Goal: Information Seeking & Learning: Learn about a topic

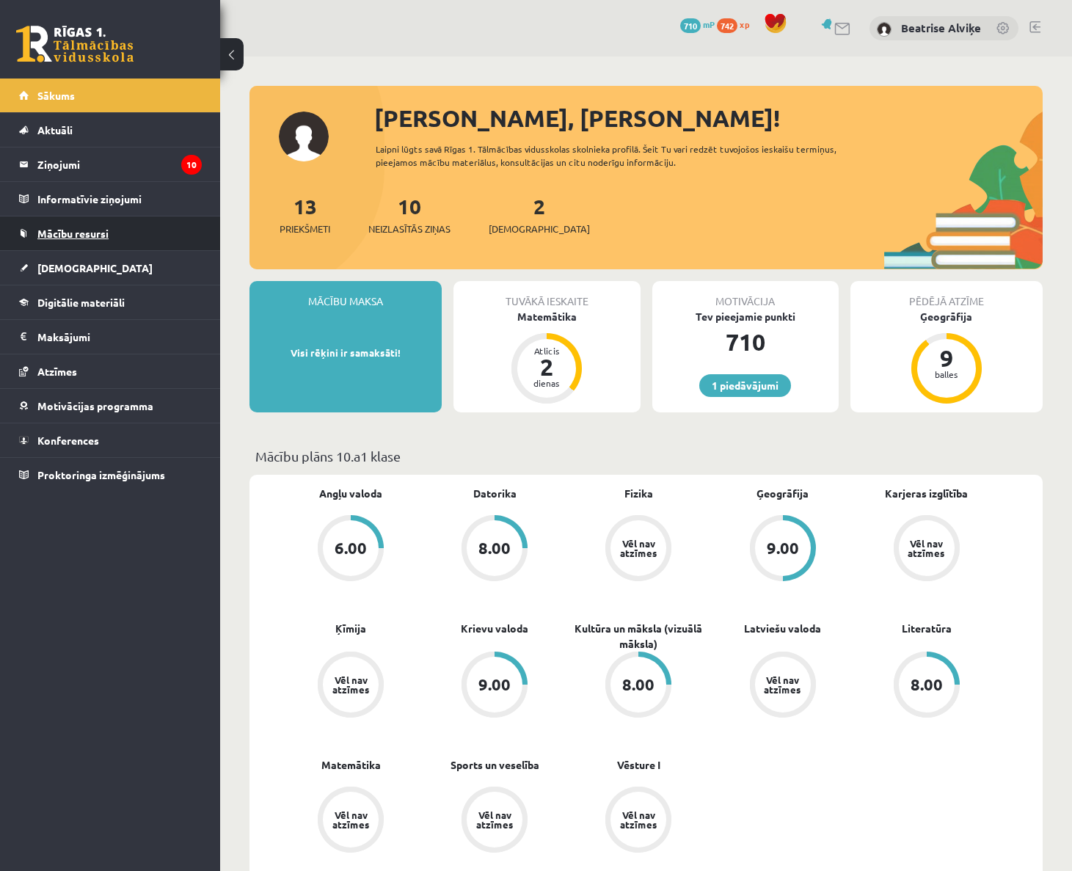
click at [85, 232] on span "Mācību resursi" at bounding box center [72, 233] width 71 height 13
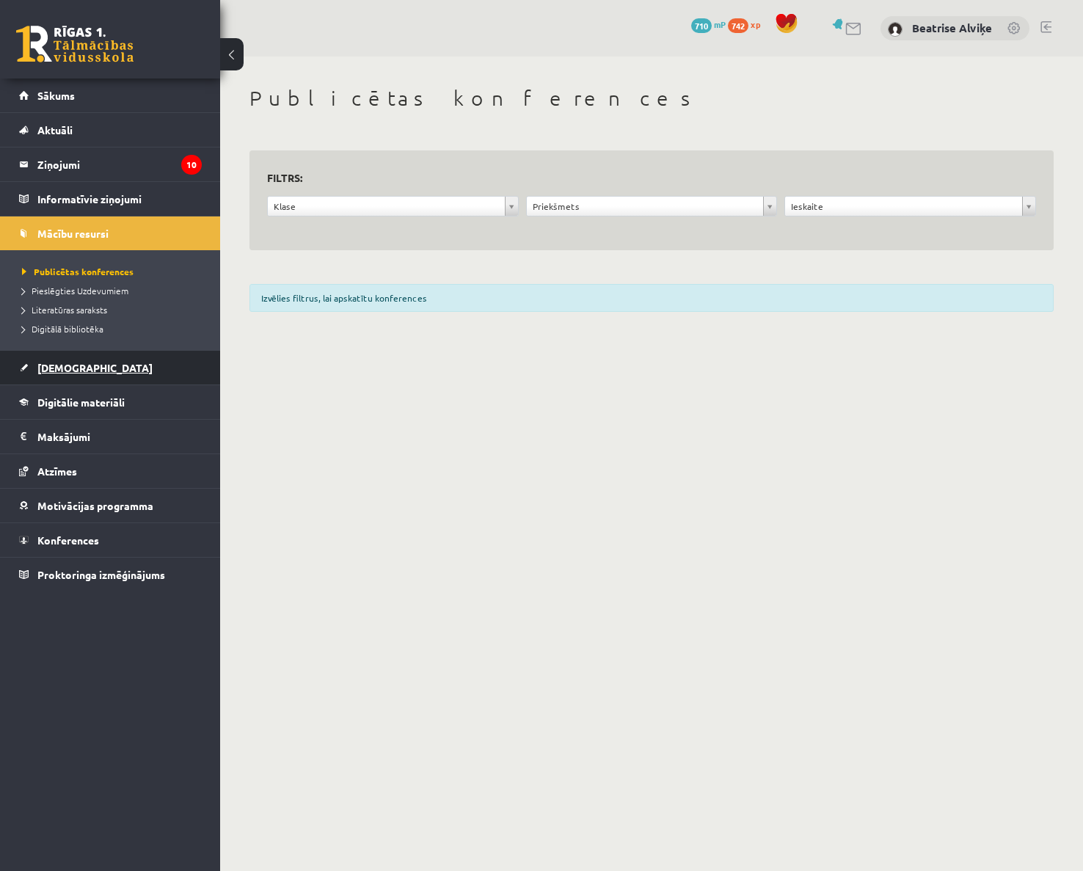
click at [108, 371] on link "[DEMOGRAPHIC_DATA]" at bounding box center [110, 368] width 183 height 34
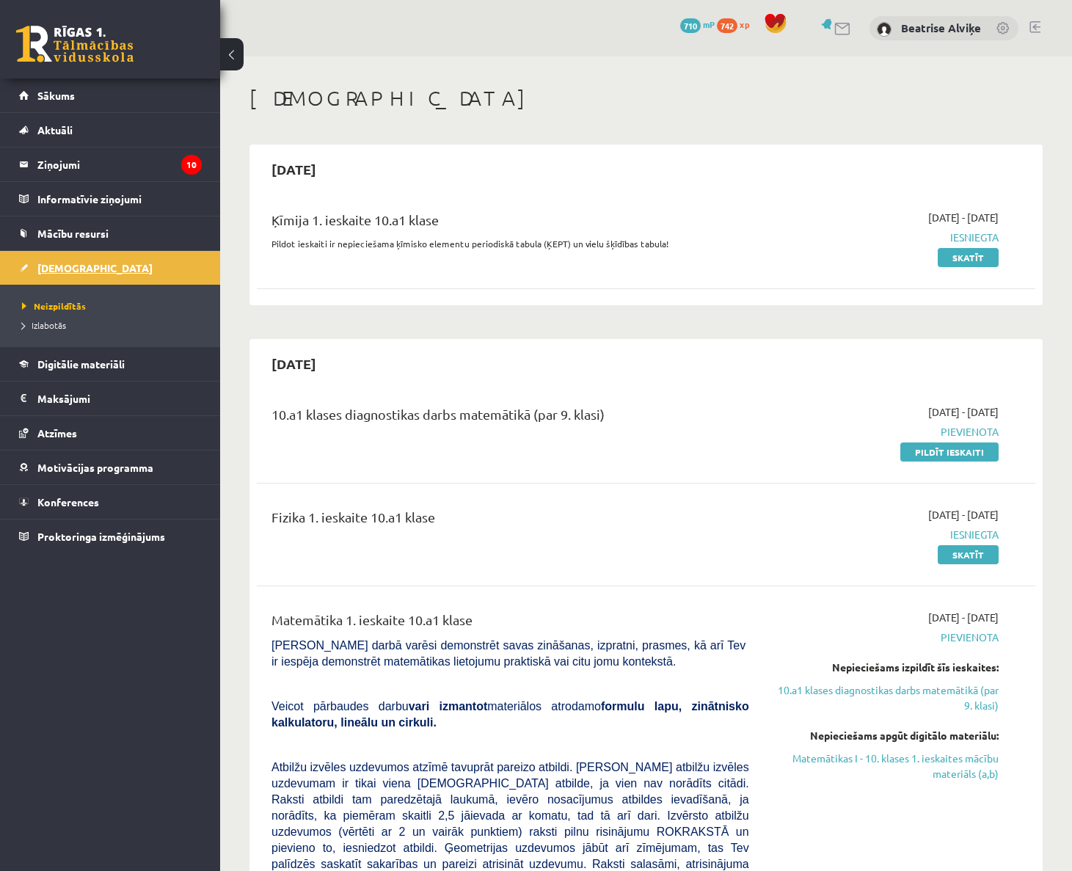
click at [108, 371] on link "Digitālie materiāli" at bounding box center [110, 364] width 183 height 34
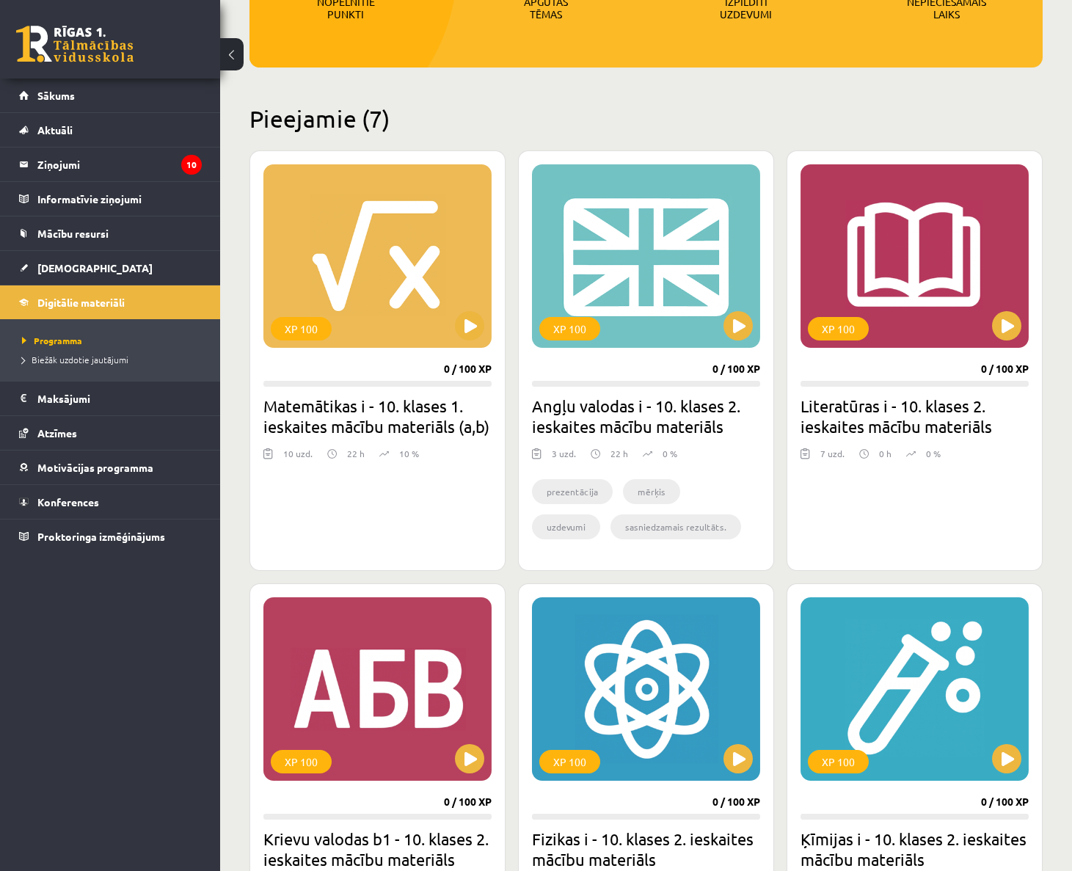
scroll to position [294, 0]
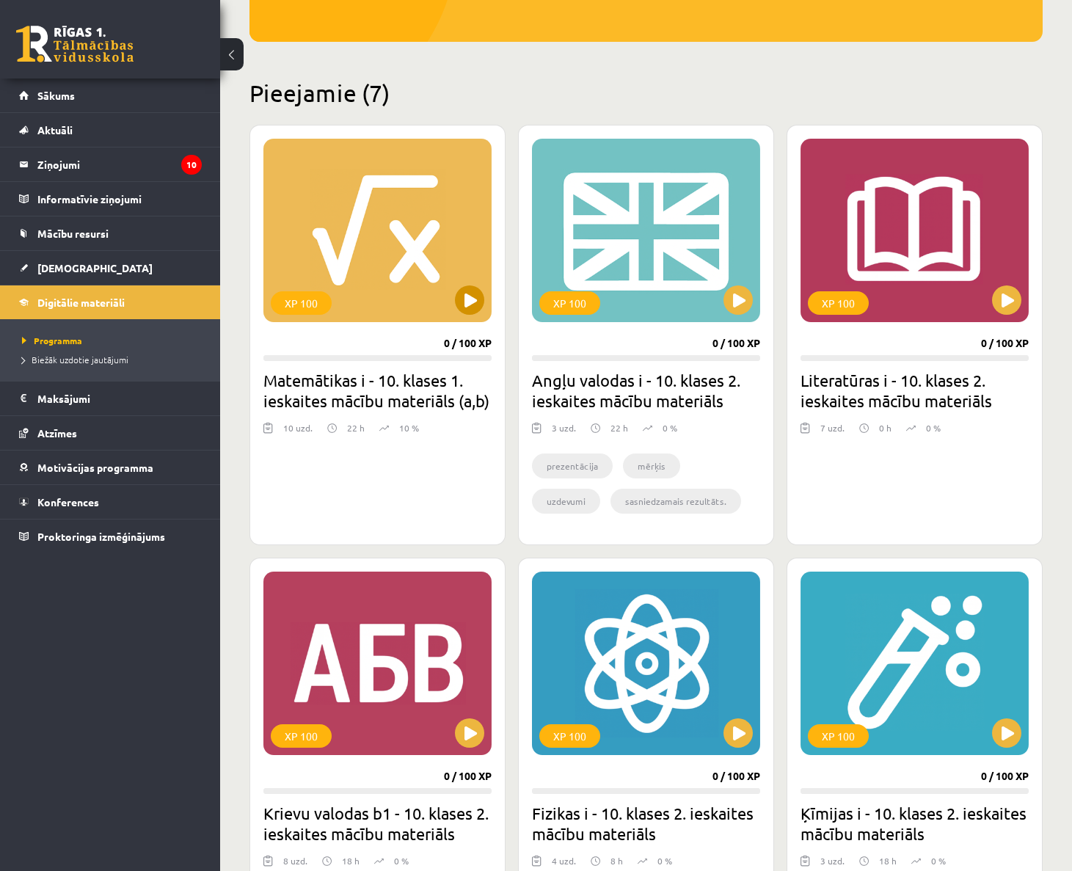
click at [434, 240] on div "XP 100" at bounding box center [377, 230] width 228 height 183
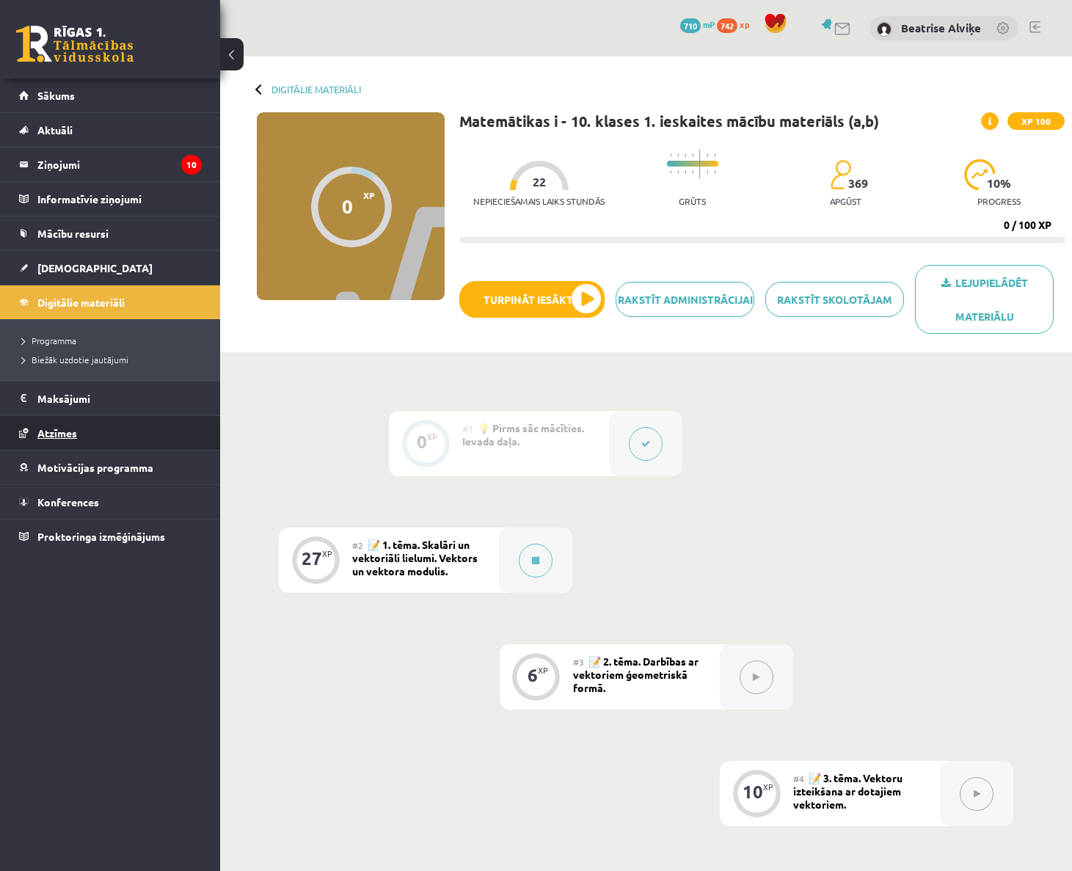
click at [70, 421] on link "Atzīmes" at bounding box center [110, 433] width 183 height 34
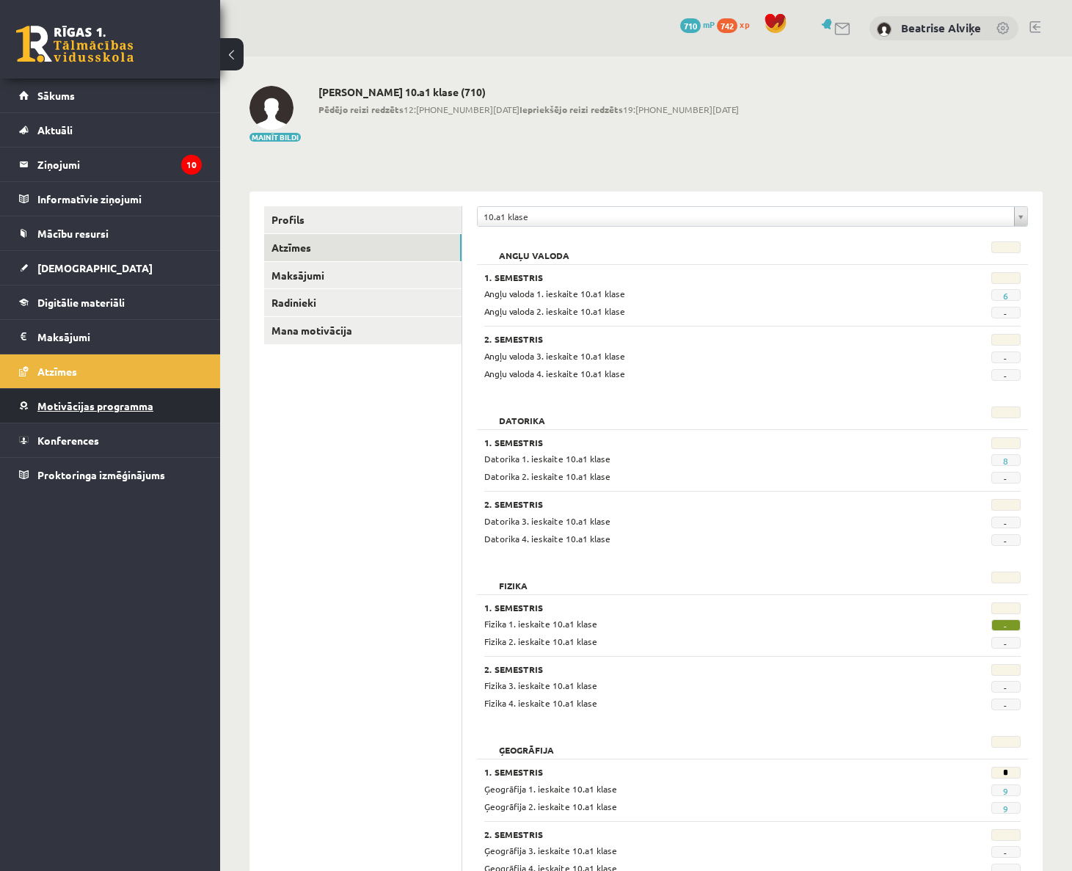
click at [79, 409] on span "Motivācijas programma" at bounding box center [95, 405] width 116 height 13
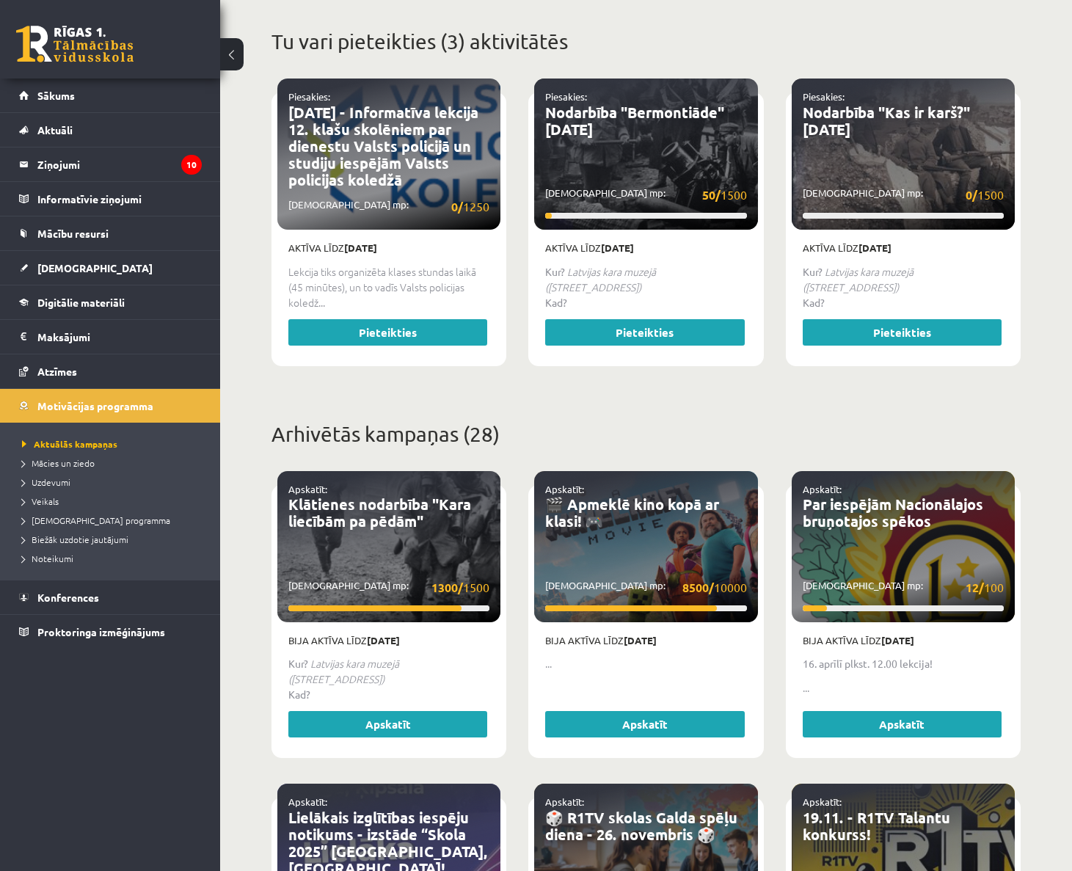
scroll to position [587, 0]
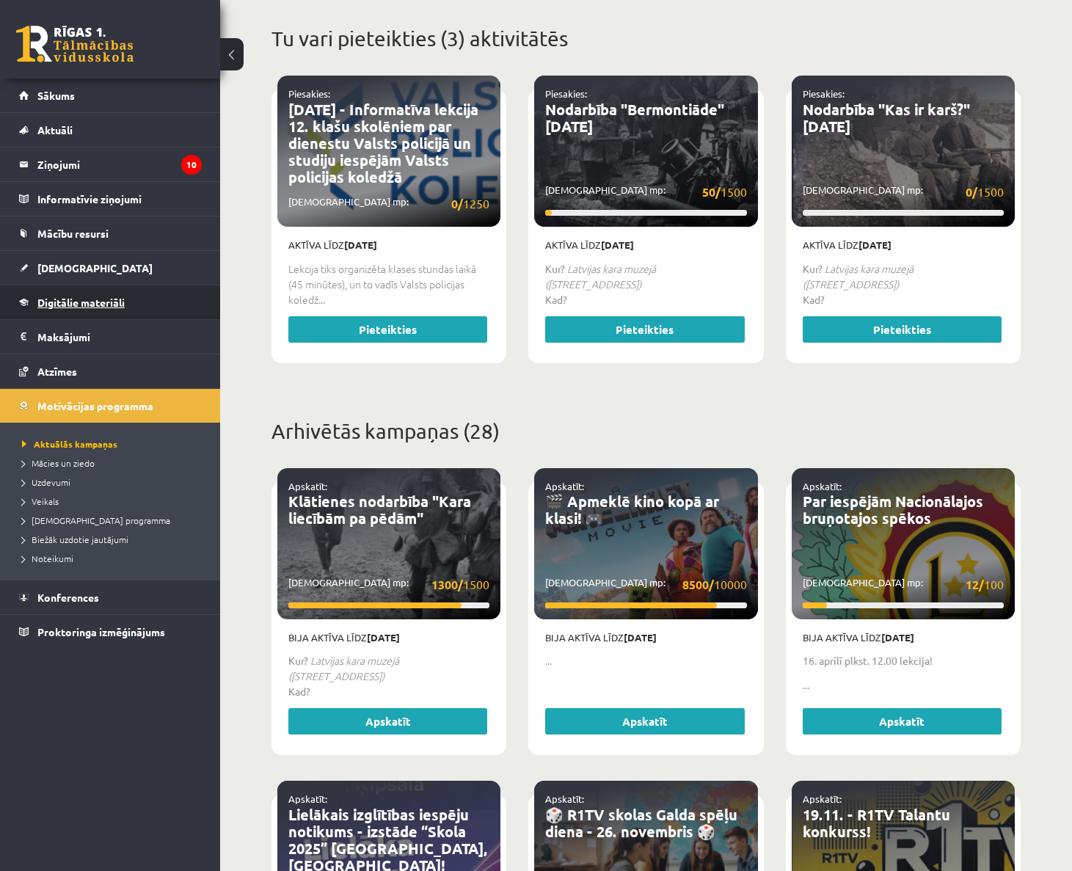
click at [62, 304] on span "Digitālie materiāli" at bounding box center [80, 302] width 87 height 13
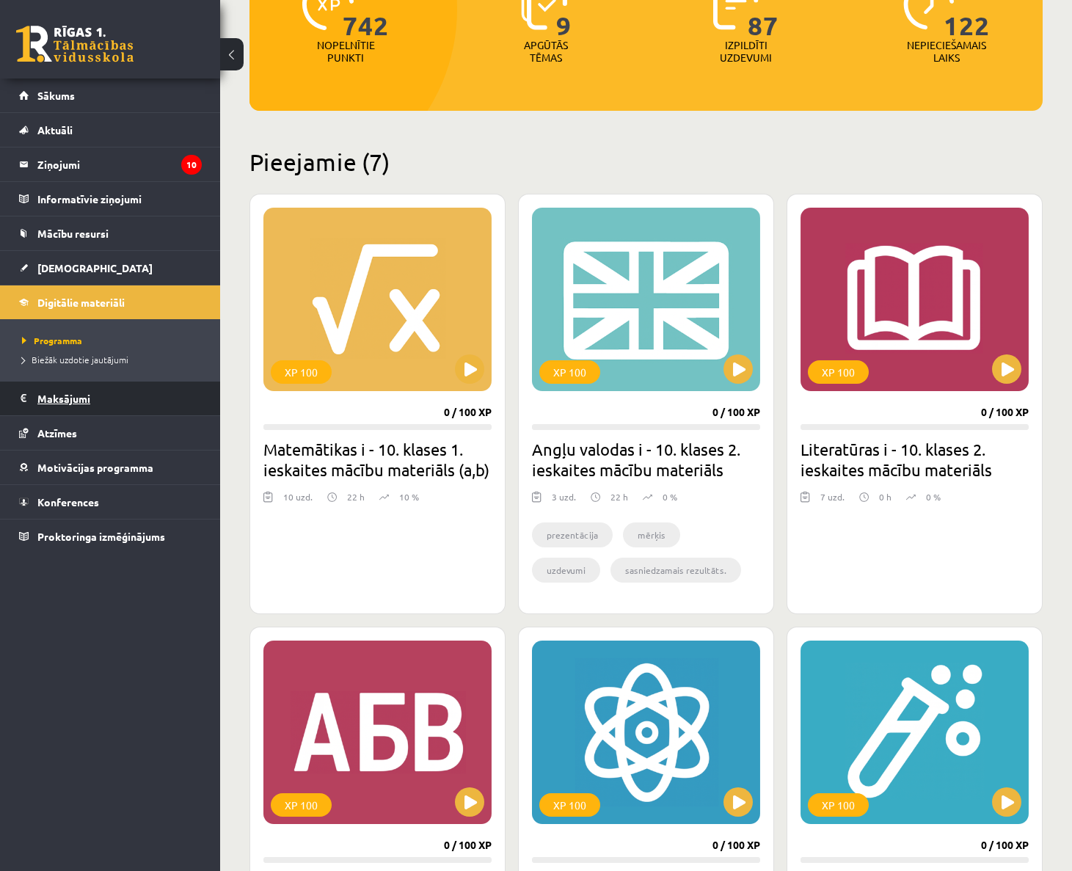
scroll to position [220, 0]
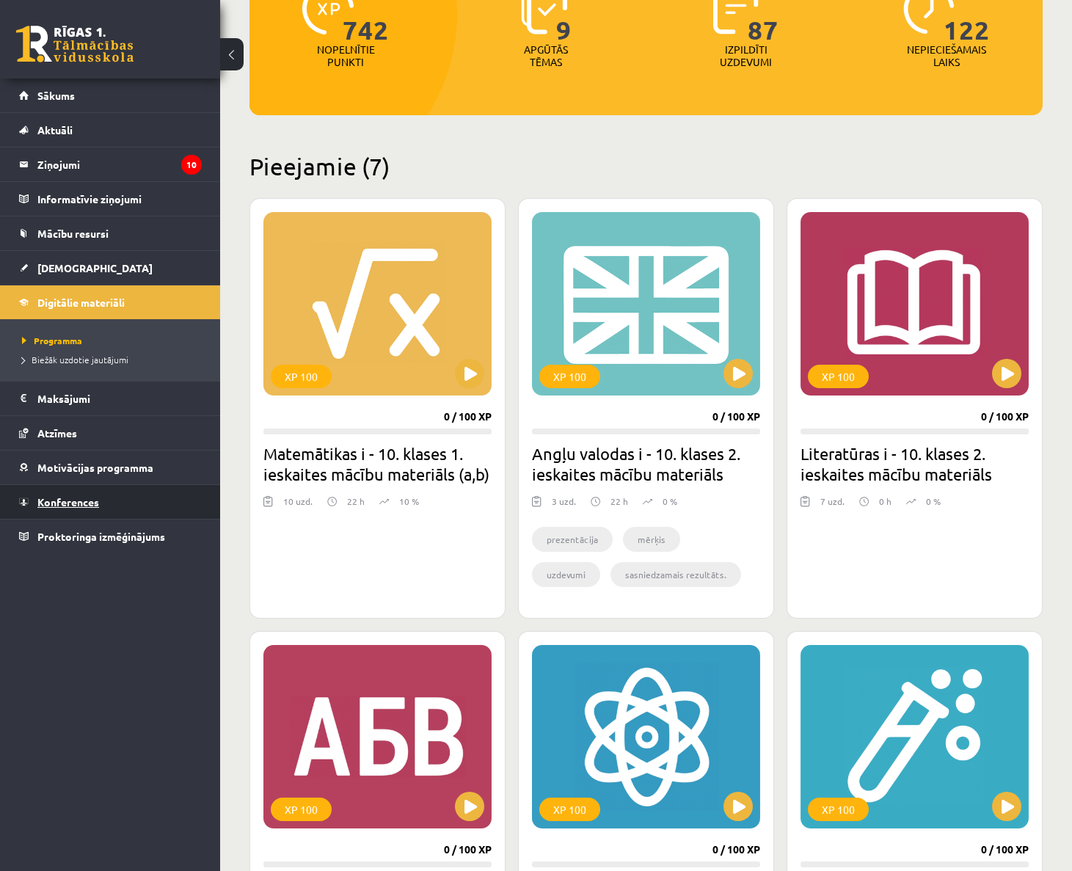
click at [119, 491] on link "Konferences" at bounding box center [110, 502] width 183 height 34
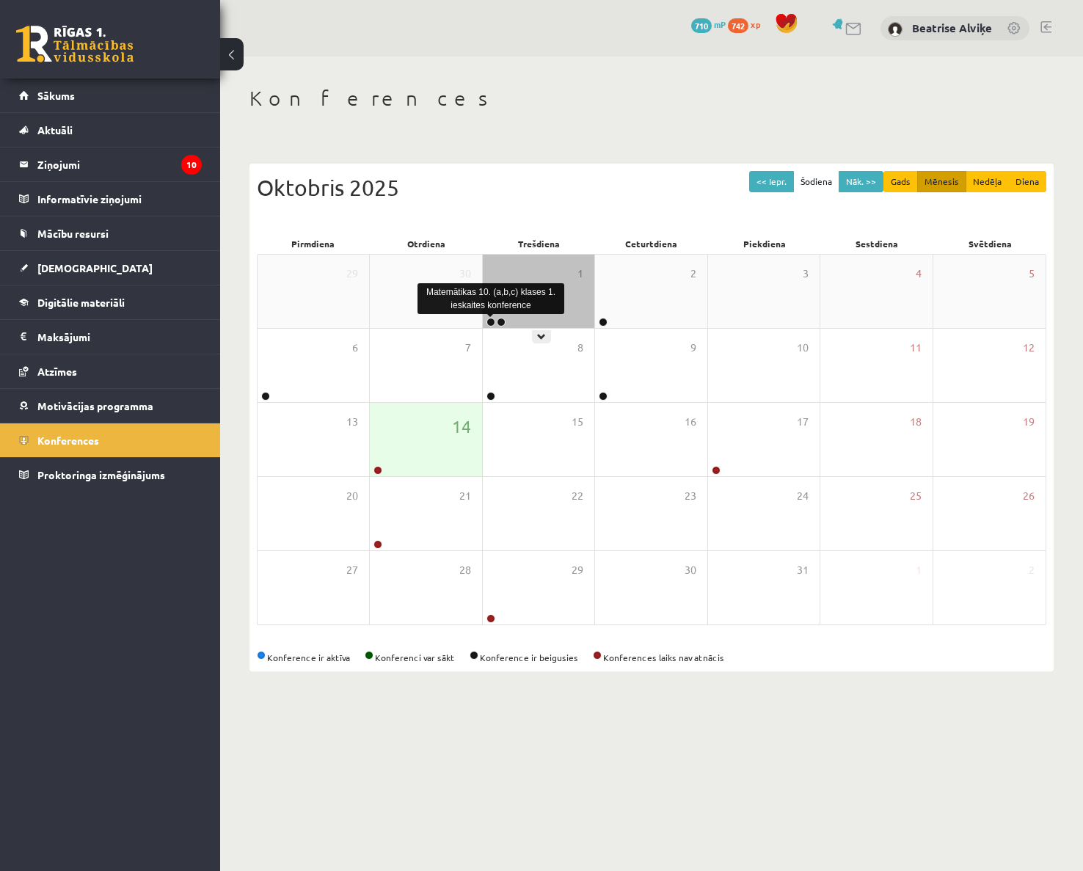
click at [487, 320] on link at bounding box center [491, 322] width 9 height 9
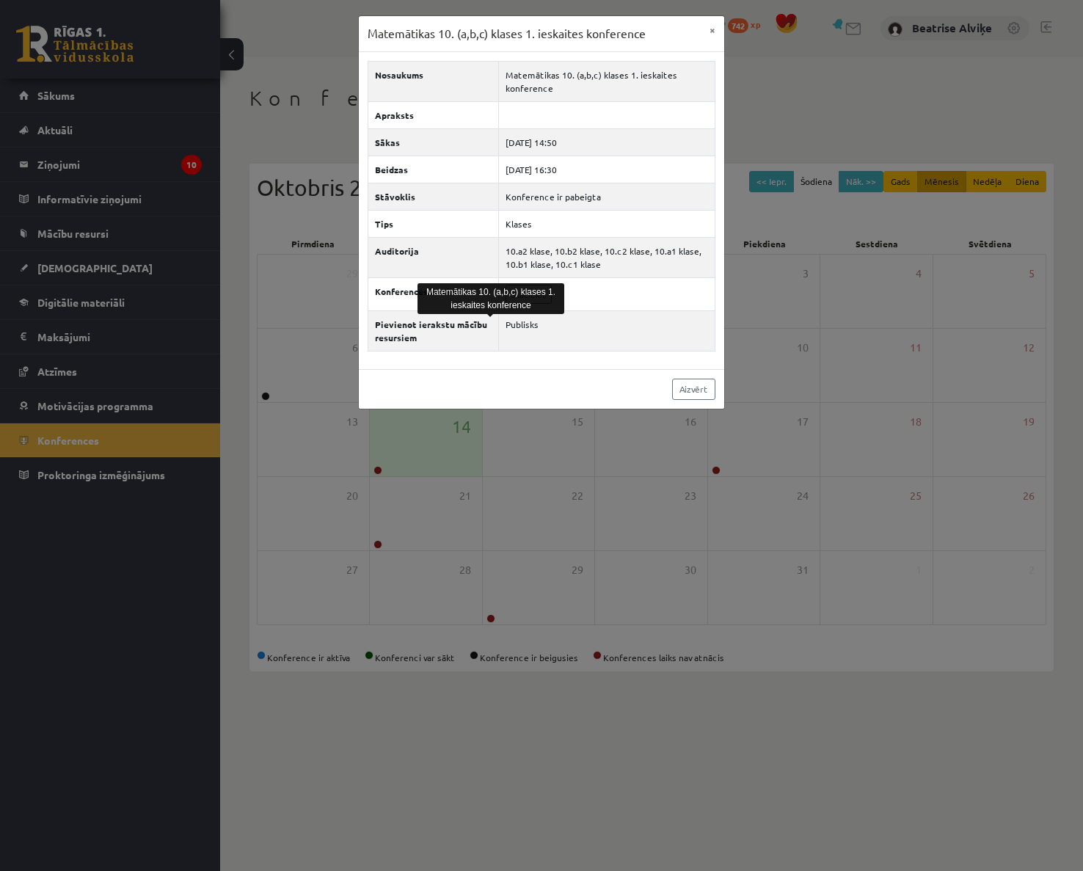
click at [587, 383] on div "Aizvērt" at bounding box center [541, 389] width 365 height 40
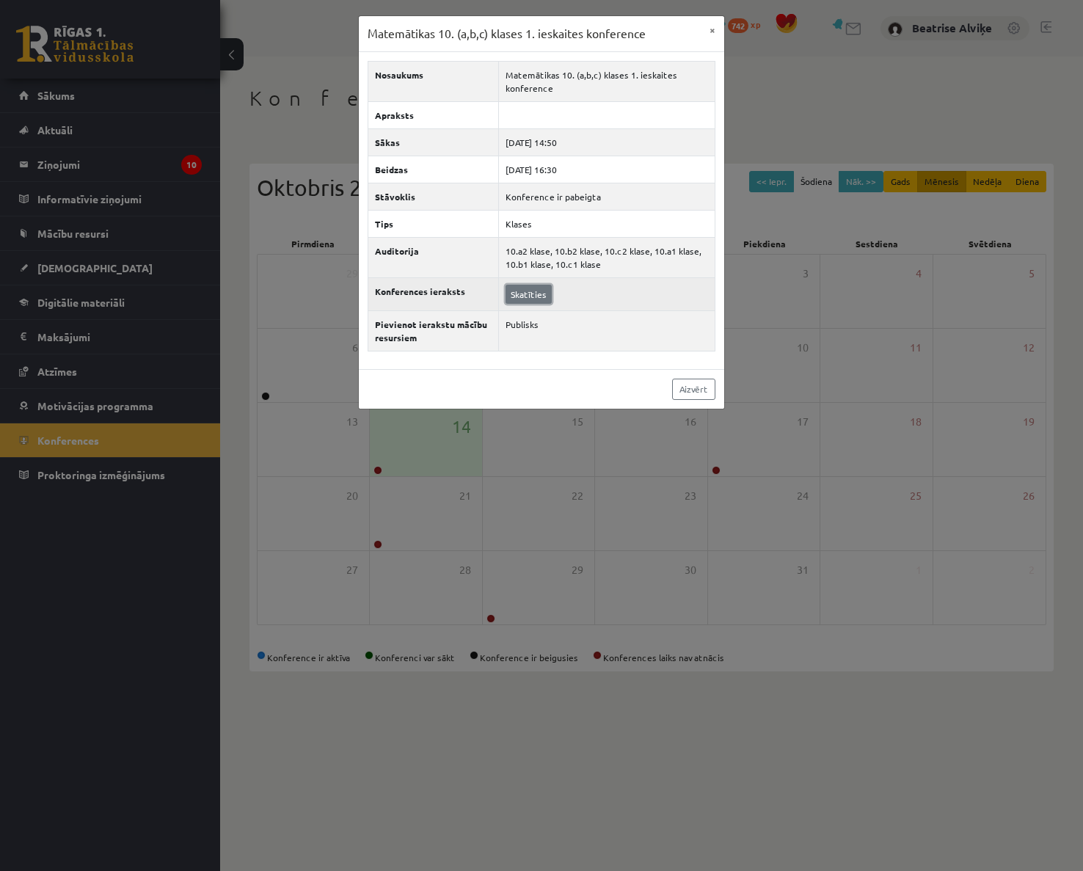
click at [521, 299] on link "Skatīties" at bounding box center [529, 294] width 46 height 19
